Goal: Find specific fact: Find specific fact

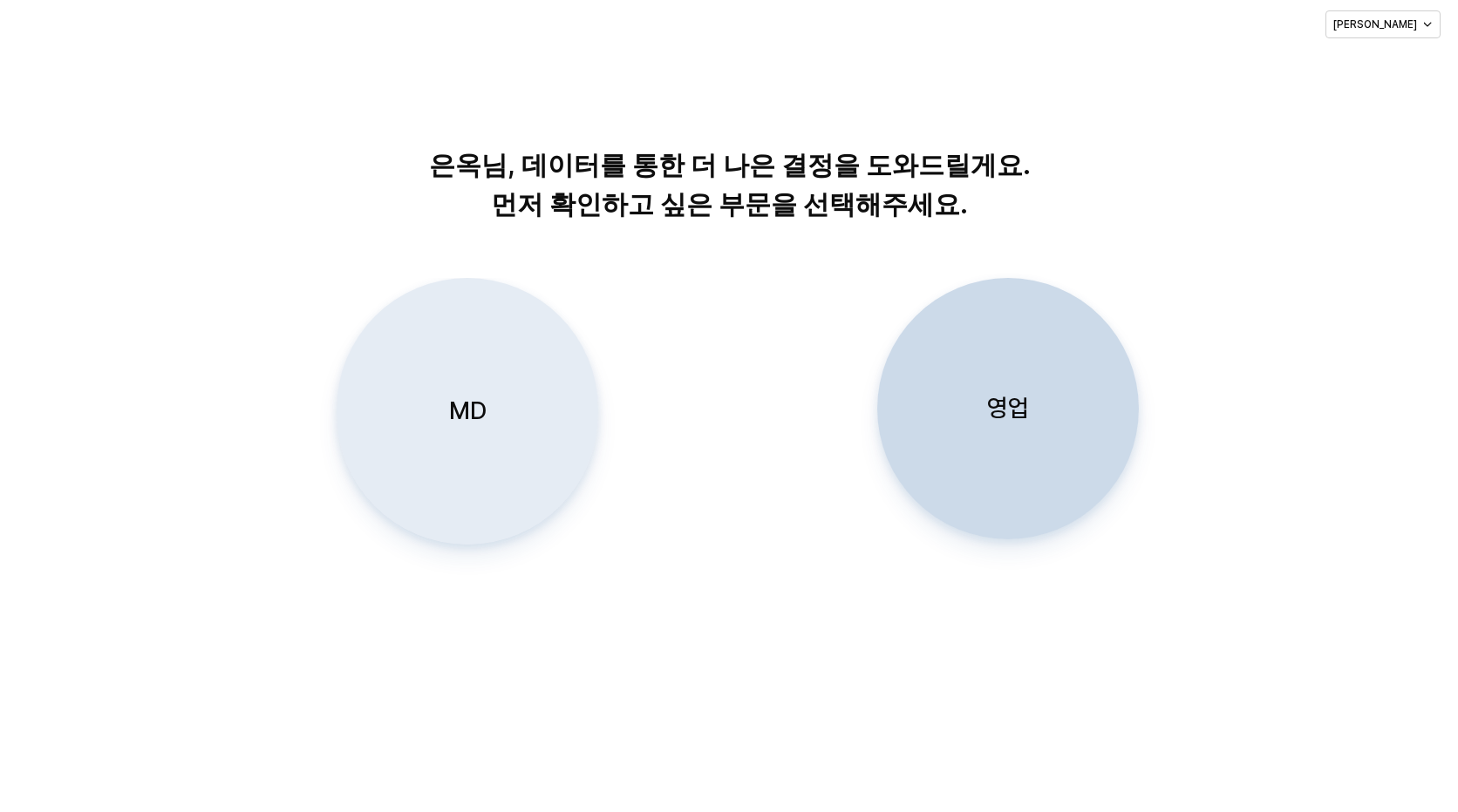
click at [517, 421] on div "MD" at bounding box center [467, 411] width 246 height 265
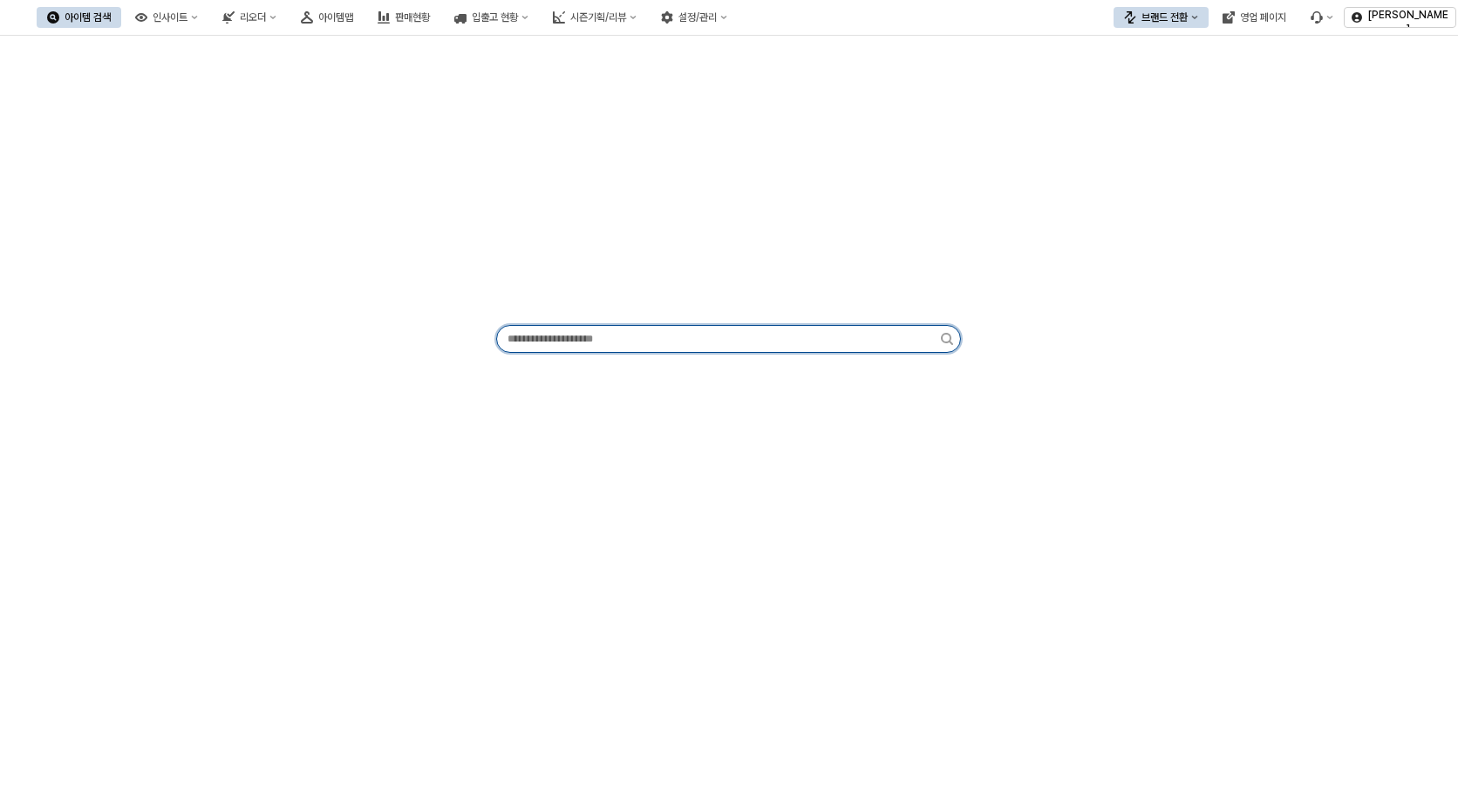
click at [576, 328] on input "앱 프레임" at bounding box center [718, 339] width 443 height 26
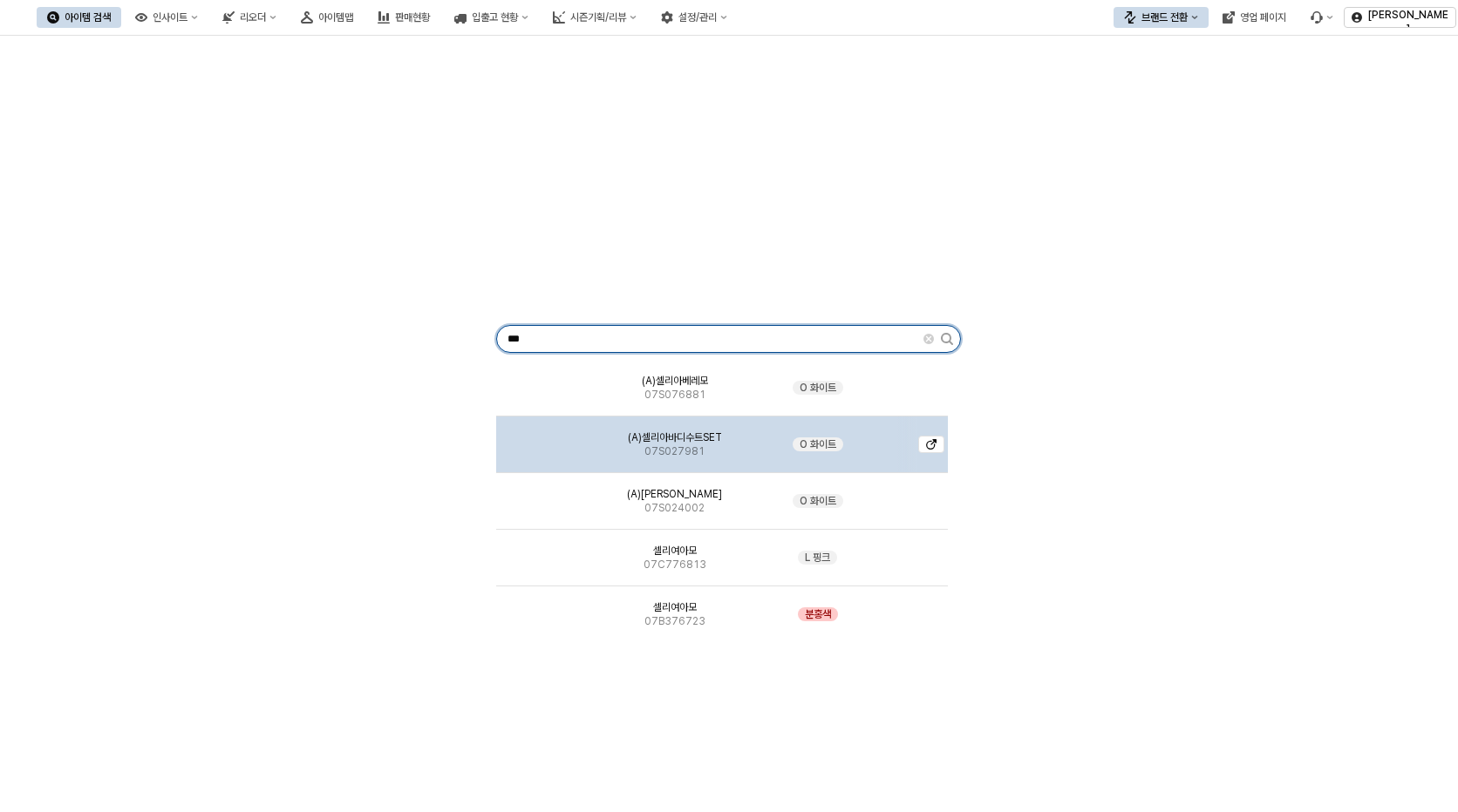
type input "***"
click at [707, 455] on div "(A)셀리아바디수트SET 07S027981" at bounding box center [675, 445] width 174 height 57
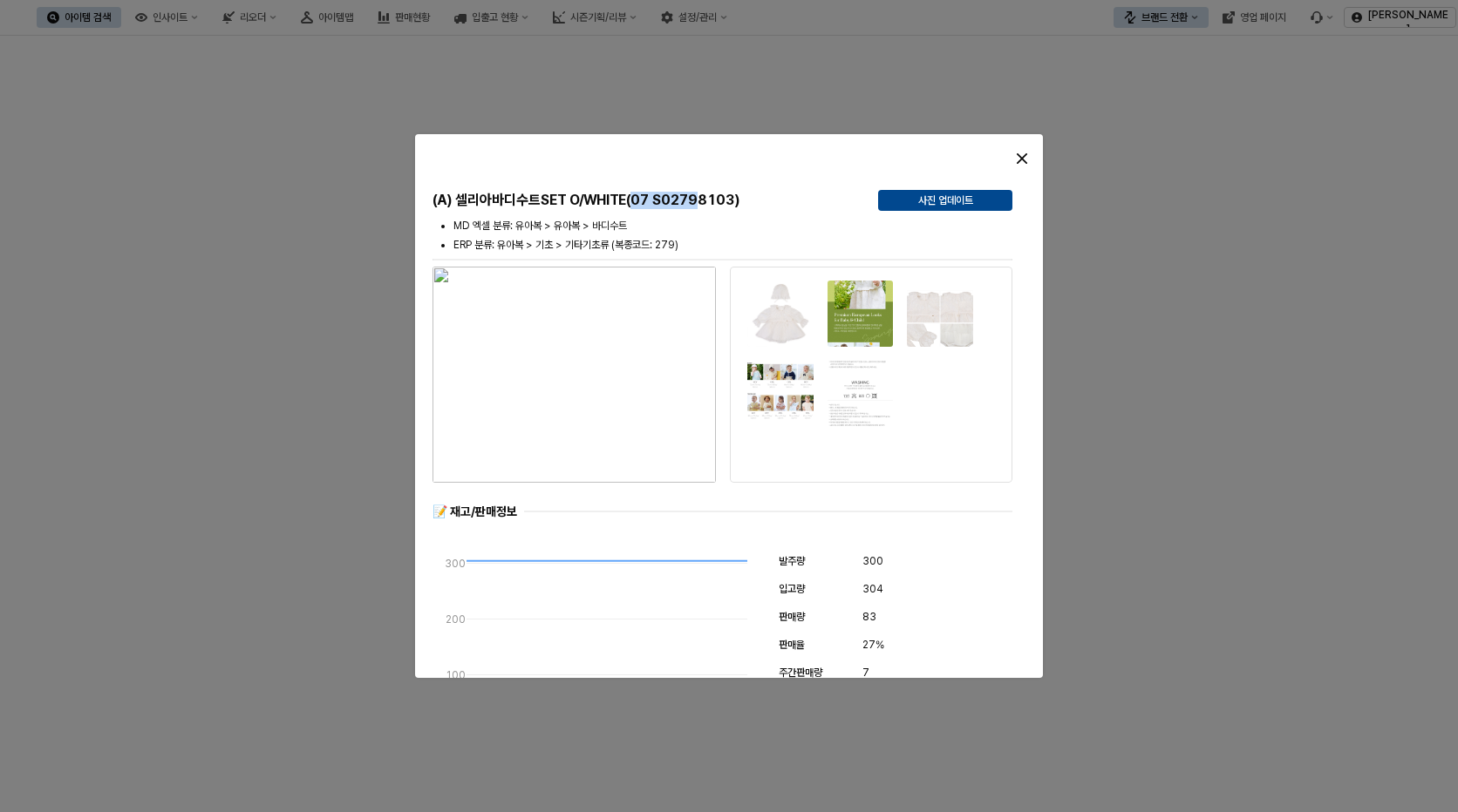
drag, startPoint x: 635, startPoint y: 200, endPoint x: 704, endPoint y: 208, distance: 69.5
click at [704, 208] on h5 "(A) 셀리아바디수트SET O/WHITE(07 S02798103)" at bounding box center [648, 201] width 432 height 18
copy h5 "07 S0279"
drag, startPoint x: 693, startPoint y: 206, endPoint x: 681, endPoint y: 202, distance: 12.6
click at [693, 206] on h5 "(A) 셀리아바디수트SET O/WHITE(07 S02798103)" at bounding box center [648, 201] width 432 height 18
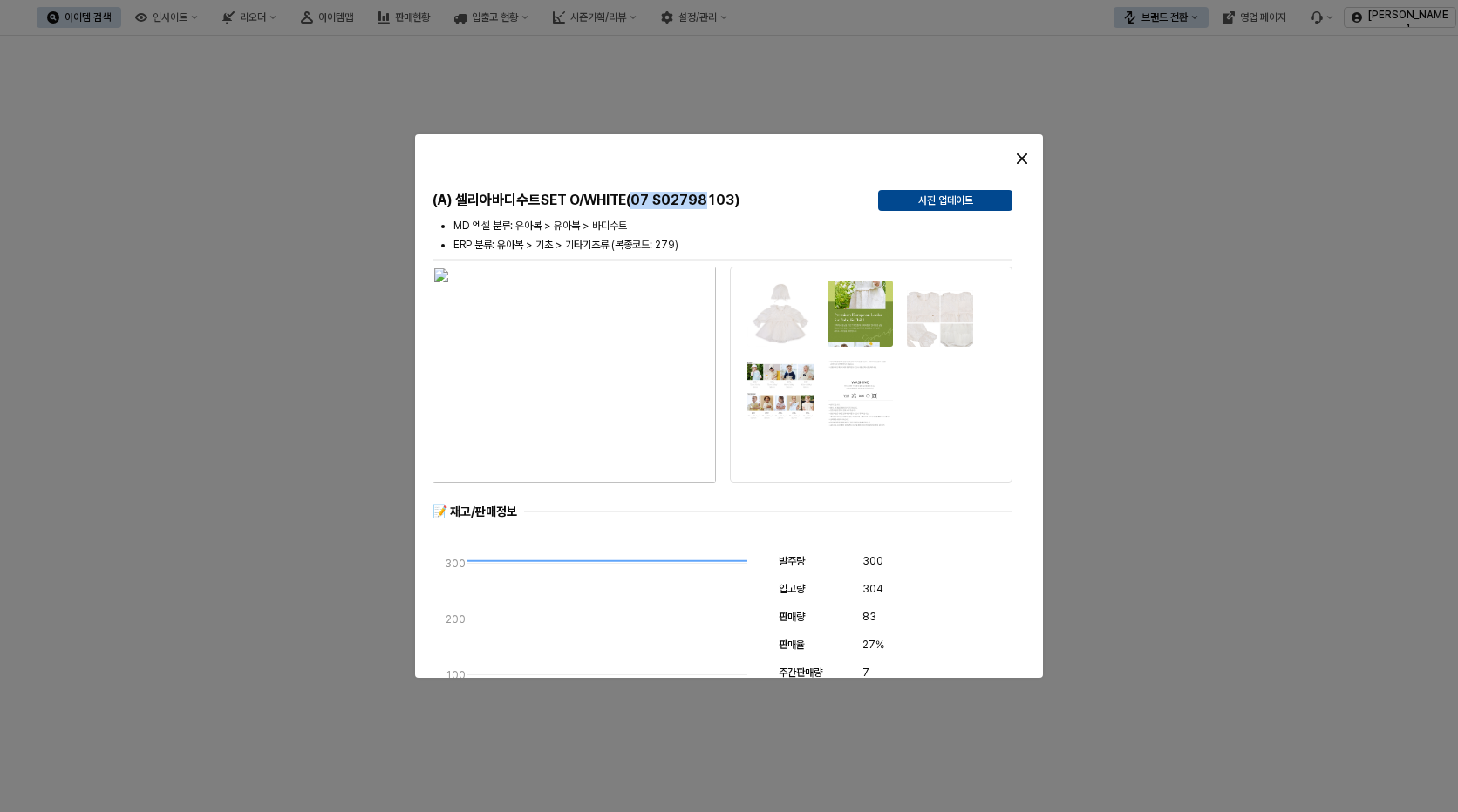
drag, startPoint x: 636, startPoint y: 200, endPoint x: 709, endPoint y: 201, distance: 73.0
click at [709, 201] on h5 "(A) 셀리아바디수트SET O/WHITE(07 S02798103)" at bounding box center [648, 201] width 432 height 18
copy h5 "07 S02798"
click at [716, 217] on div "MD 엑셀 분류: 유아복 > 유아복 > 바디수트 ERP 분류: 유아복 > 기초 > 기타기초류 (복종코드: 279)" at bounding box center [723, 236] width 594 height 42
click at [655, 198] on h5 "(A) 셀리아바디수트SET O/WHITE(07 S02798103)" at bounding box center [648, 201] width 432 height 18
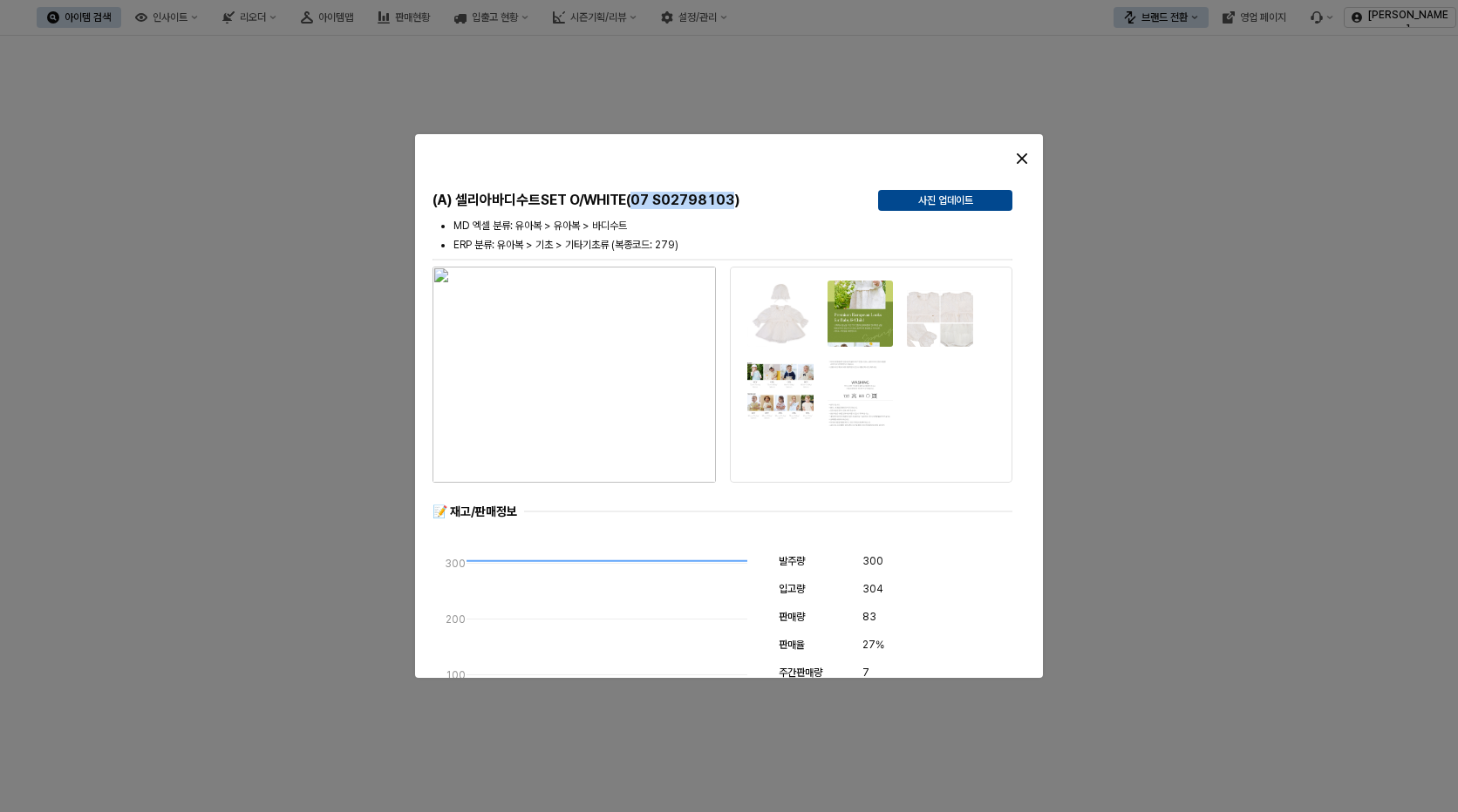
drag, startPoint x: 638, startPoint y: 195, endPoint x: 738, endPoint y: 199, distance: 100.1
click at [738, 199] on h5 "(A) 셀리아바디수트SET O/WHITE(07 S02798103)" at bounding box center [648, 201] width 432 height 18
copy h5 "07 S02798103"
